Goal: Find specific page/section: Find specific page/section

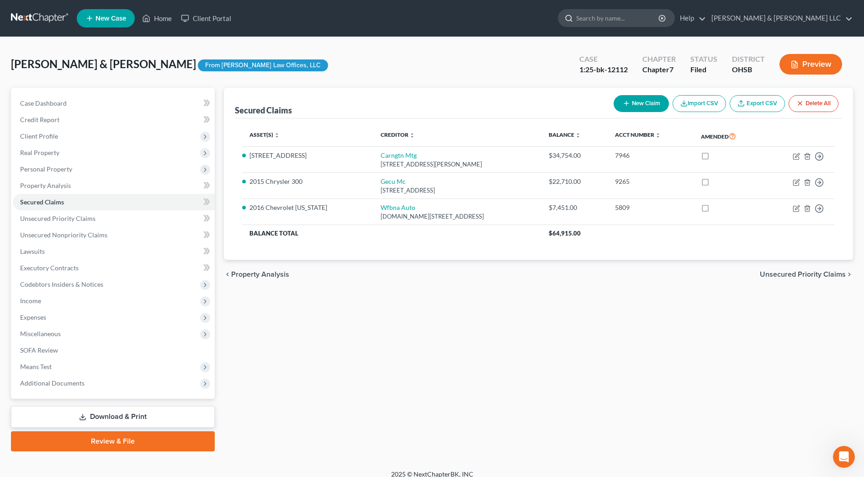
click at [660, 21] on input "search" at bounding box center [618, 18] width 84 height 17
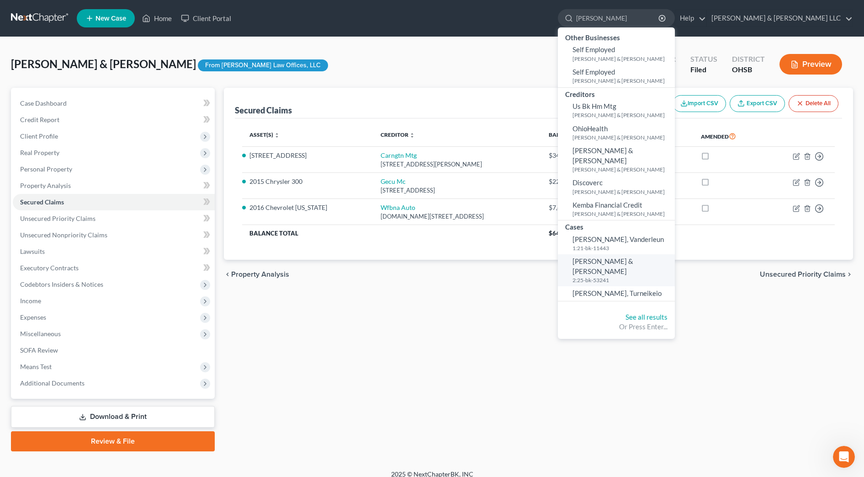
type input "[PERSON_NAME]"
click at [651, 254] on link "[PERSON_NAME] & [PERSON_NAME] 2:25-bk-53241" at bounding box center [616, 270] width 117 height 32
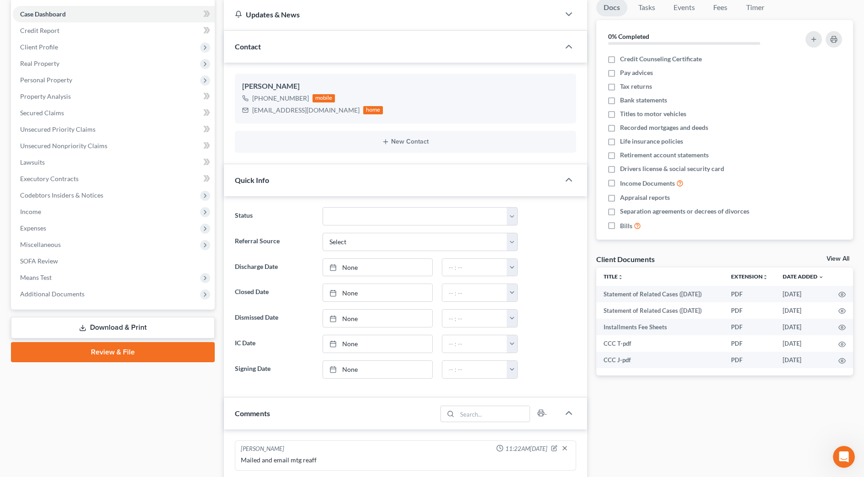
scroll to position [171, 0]
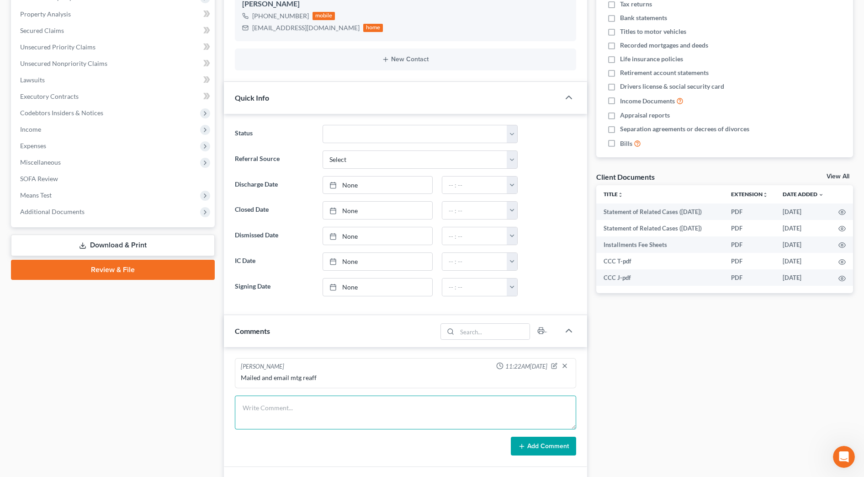
drag, startPoint x: 293, startPoint y: 417, endPoint x: 292, endPoint y: 411, distance: 5.6
click at [292, 417] on textarea at bounding box center [405, 412] width 341 height 34
paste textarea "The following transaction was received from entered on [DATE] 5:13 PM EDT and f…"
type textarea "The following transaction was received from entered on [DATE] 5:13 PM EDT and f…"
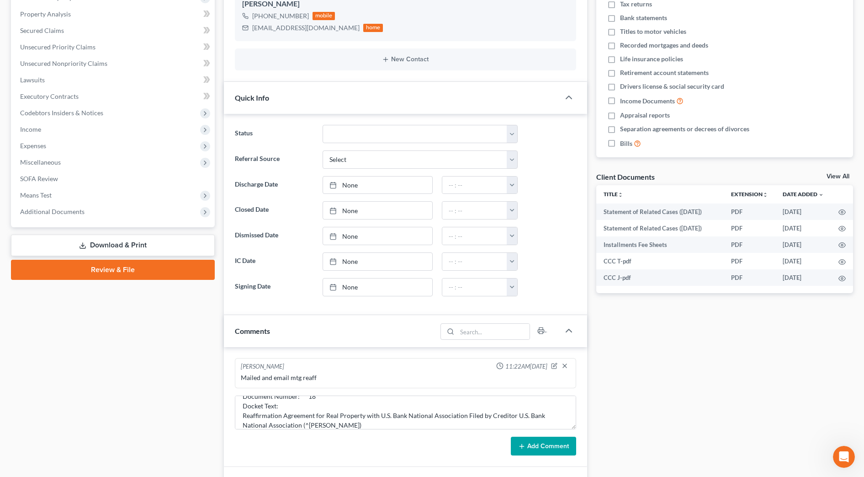
click at [525, 443] on icon at bounding box center [521, 445] width 7 height 7
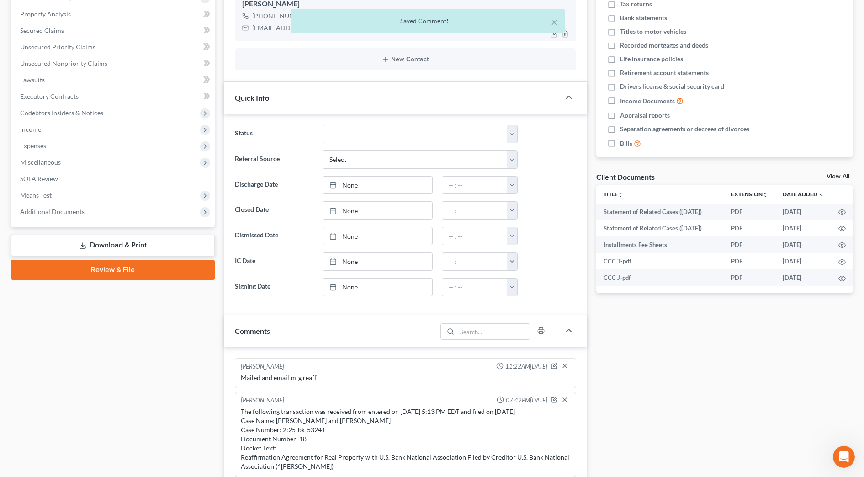
scroll to position [0, 0]
